Goal: Check status

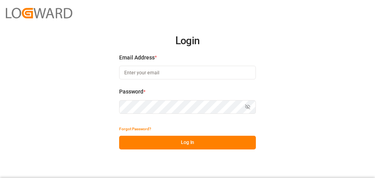
type input "[EMAIL_ADDRESS][PERSON_NAME][DOMAIN_NAME]"
click at [189, 141] on button "Log In" at bounding box center [187, 142] width 137 height 14
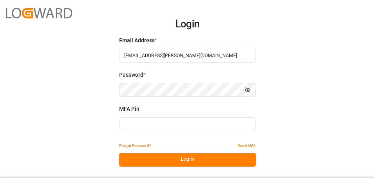
click at [124, 125] on input at bounding box center [187, 124] width 137 height 14
type input "543669"
click at [183, 160] on button "Log In" at bounding box center [187, 160] width 137 height 14
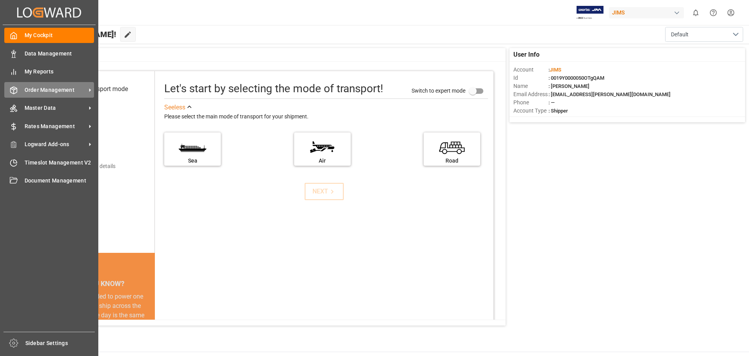
click at [31, 92] on span "Order Management" at bounding box center [56, 90] width 62 height 8
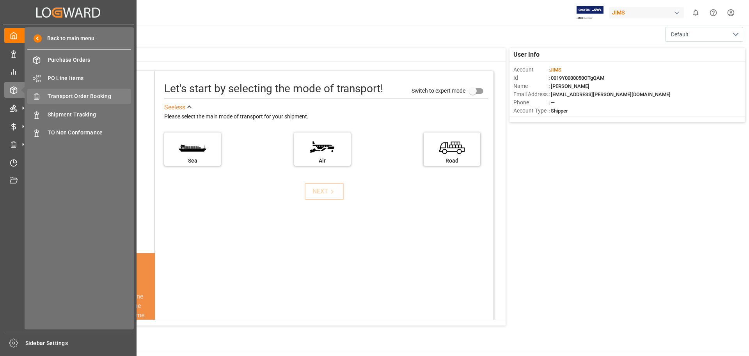
click at [86, 94] on span "Transport Order Booking" at bounding box center [90, 96] width 84 height 8
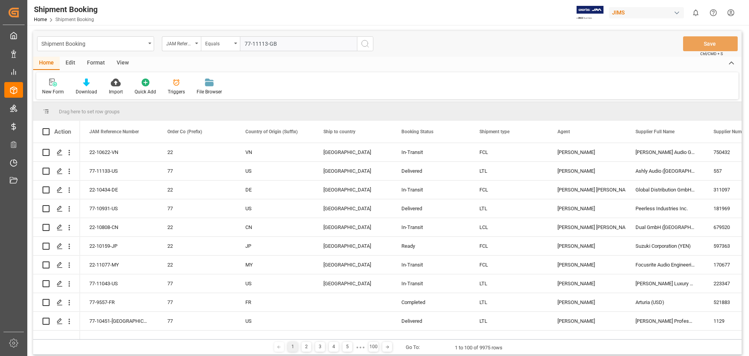
type input "77-11113-GB"
click at [364, 43] on icon "search button" at bounding box center [365, 43] width 9 height 9
